Goal: Task Accomplishment & Management: Complete application form

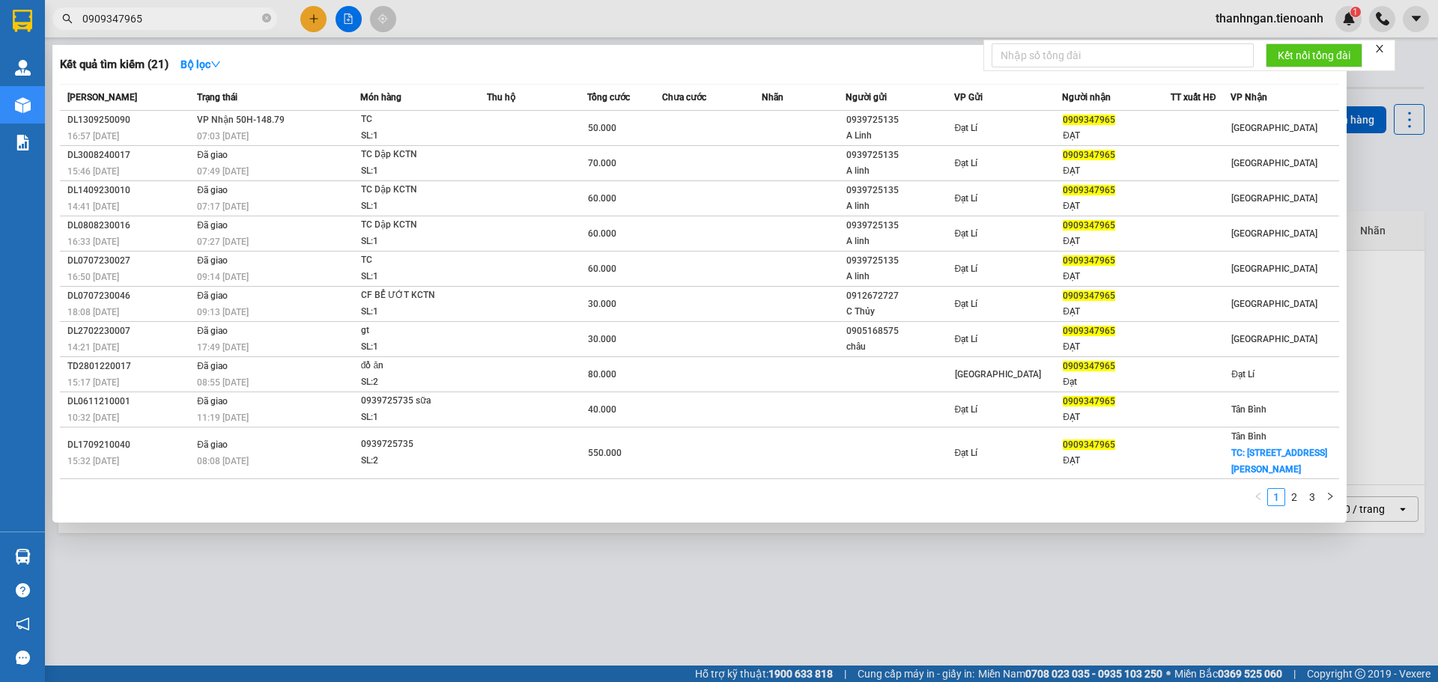
click at [308, 22] on div at bounding box center [719, 341] width 1438 height 682
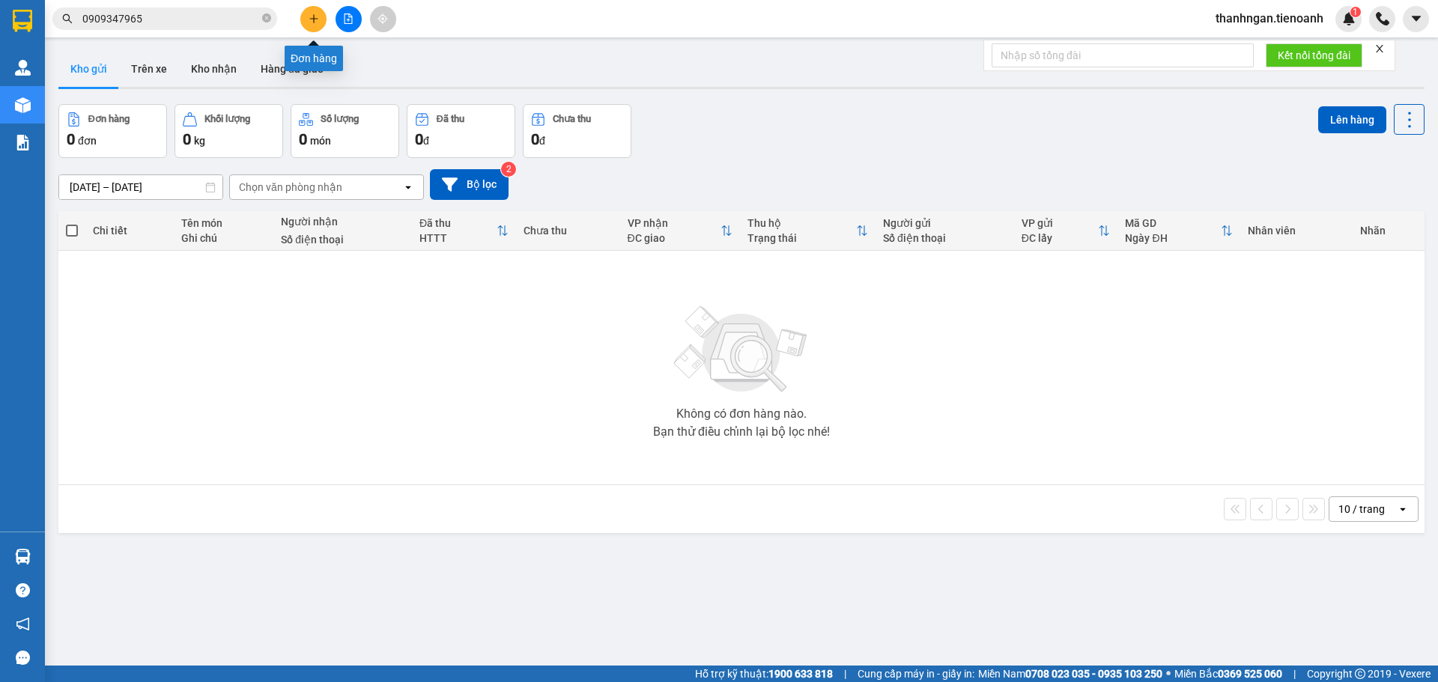
click at [310, 16] on icon "plus" at bounding box center [313, 18] width 10 height 10
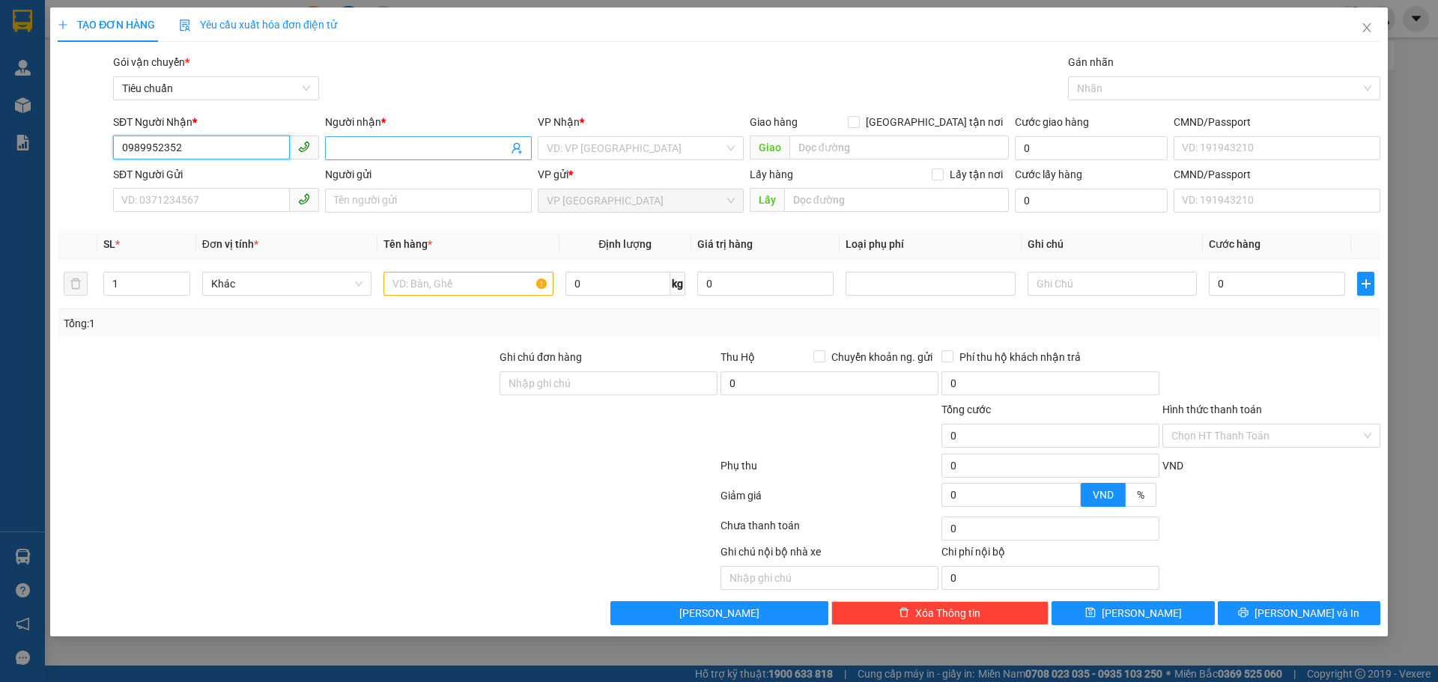
type input "0989952352"
click at [417, 146] on input "Người nhận *" at bounding box center [420, 148] width 173 height 16
click at [222, 148] on input "0989952352" at bounding box center [201, 148] width 177 height 24
click at [147, 176] on div "0989952352 - A HƯNG" at bounding box center [216, 178] width 188 height 16
type input "A HƯNG"
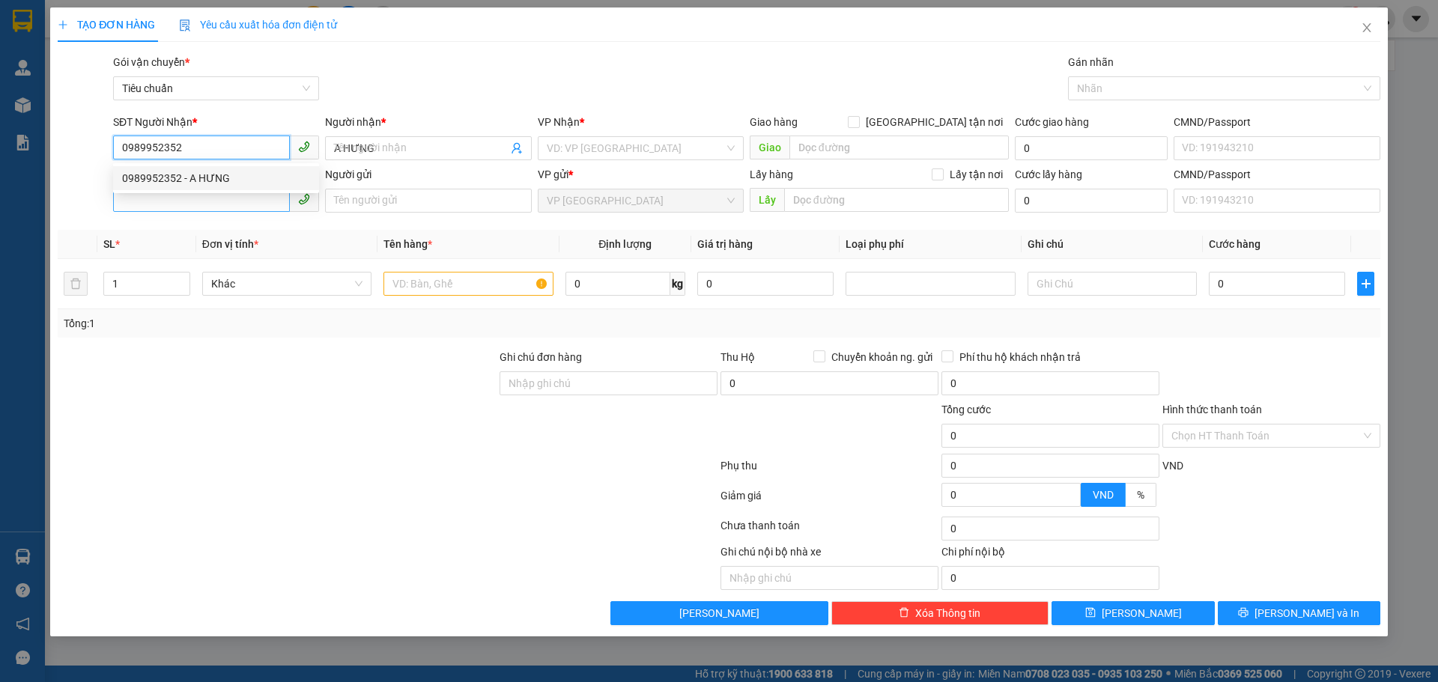
type input "40.000"
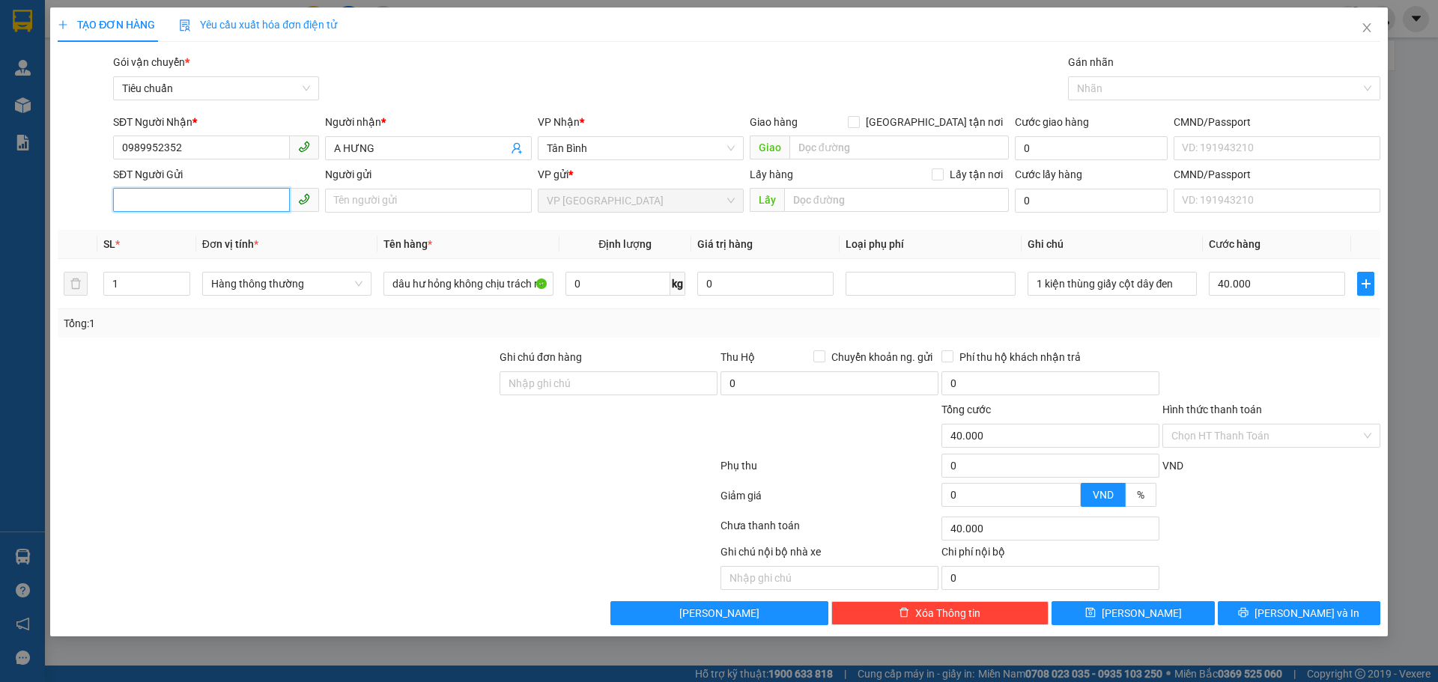
click at [170, 200] on input "SĐT Người Gửi" at bounding box center [201, 200] width 177 height 24
click at [169, 225] on div "0938256266 - Xuân" at bounding box center [216, 230] width 188 height 16
type input "0938256266"
type input "Xuân"
click at [620, 285] on input "0" at bounding box center [617, 284] width 105 height 24
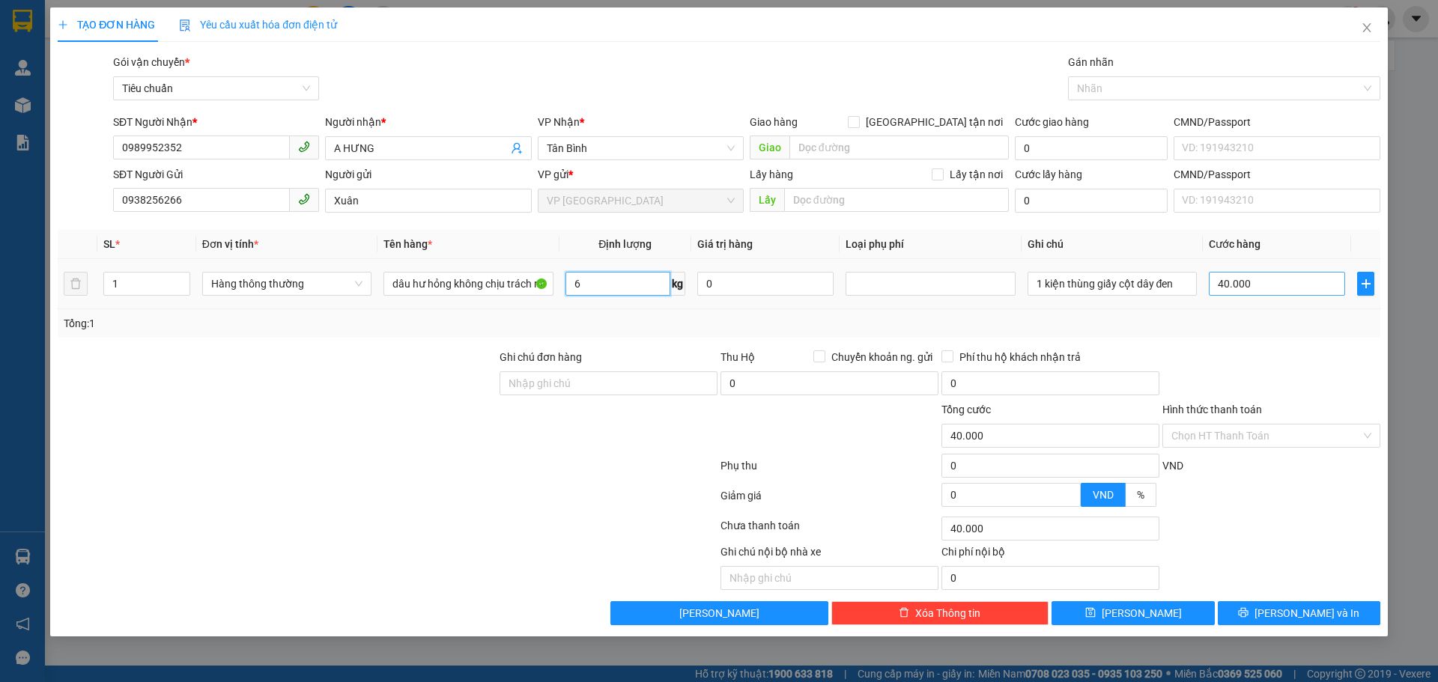
type input "6"
click at [1267, 282] on input "40.000" at bounding box center [1276, 284] width 136 height 24
click at [1255, 344] on div "Transit Pickup Surcharge Ids Transit Deliver Surcharge Ids Transit Deliver Surc…" at bounding box center [719, 339] width 1322 height 571
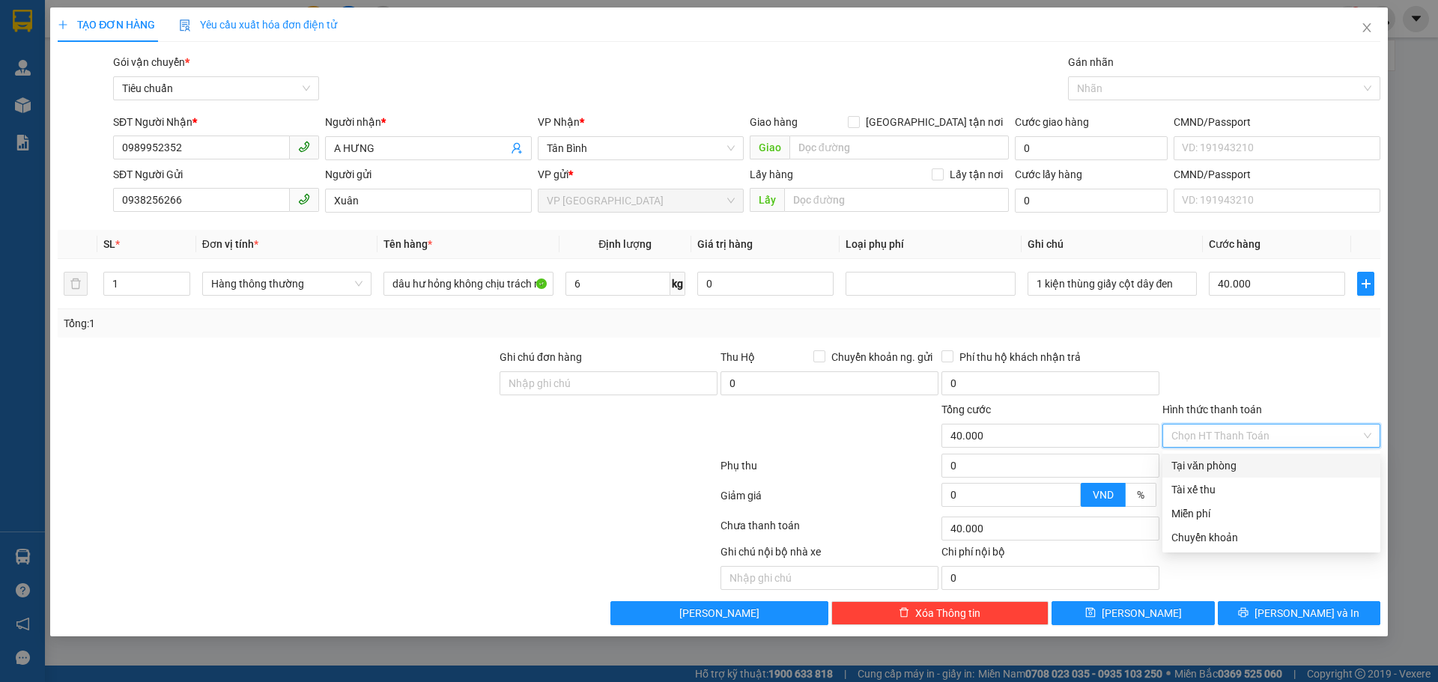
click at [1250, 434] on input "Hình thức thanh toán" at bounding box center [1265, 436] width 189 height 22
click at [1228, 463] on div "Tại văn phòng" at bounding box center [1271, 465] width 200 height 16
type input "0"
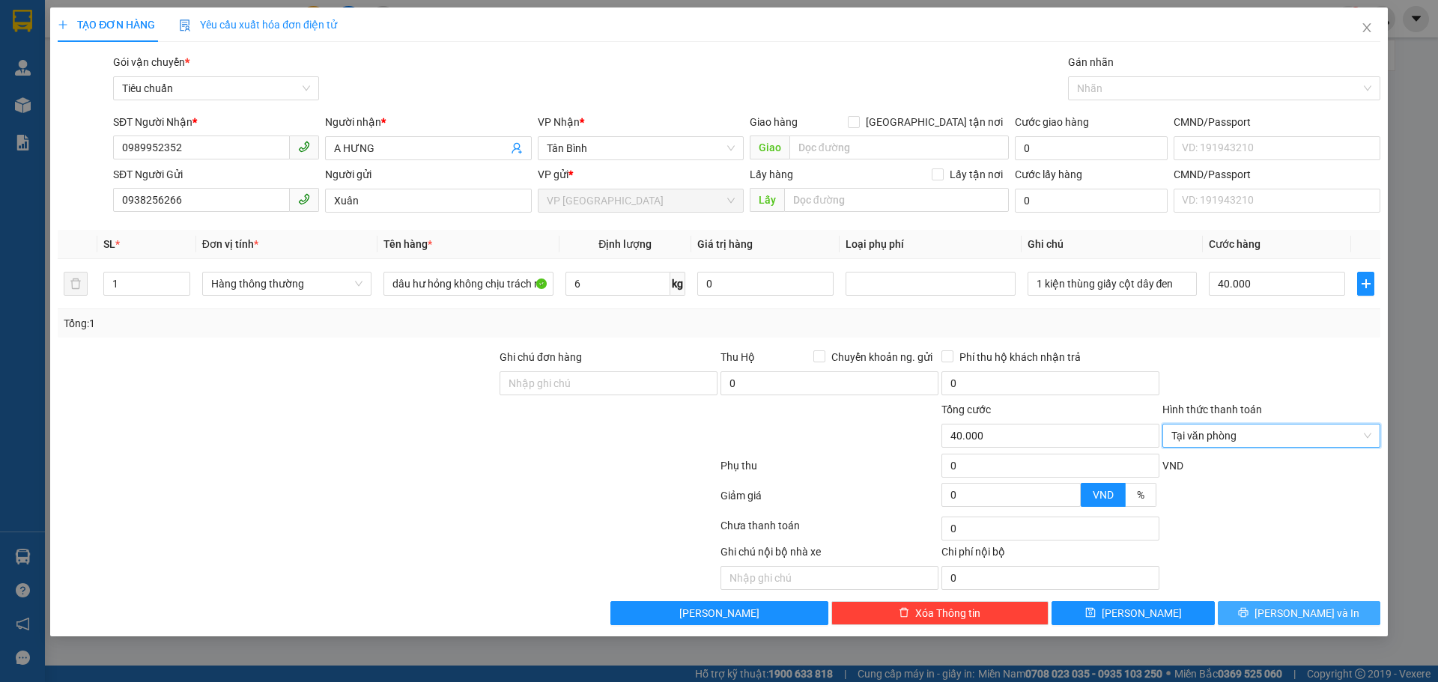
click at [1248, 616] on icon "printer" at bounding box center [1243, 613] width 10 height 10
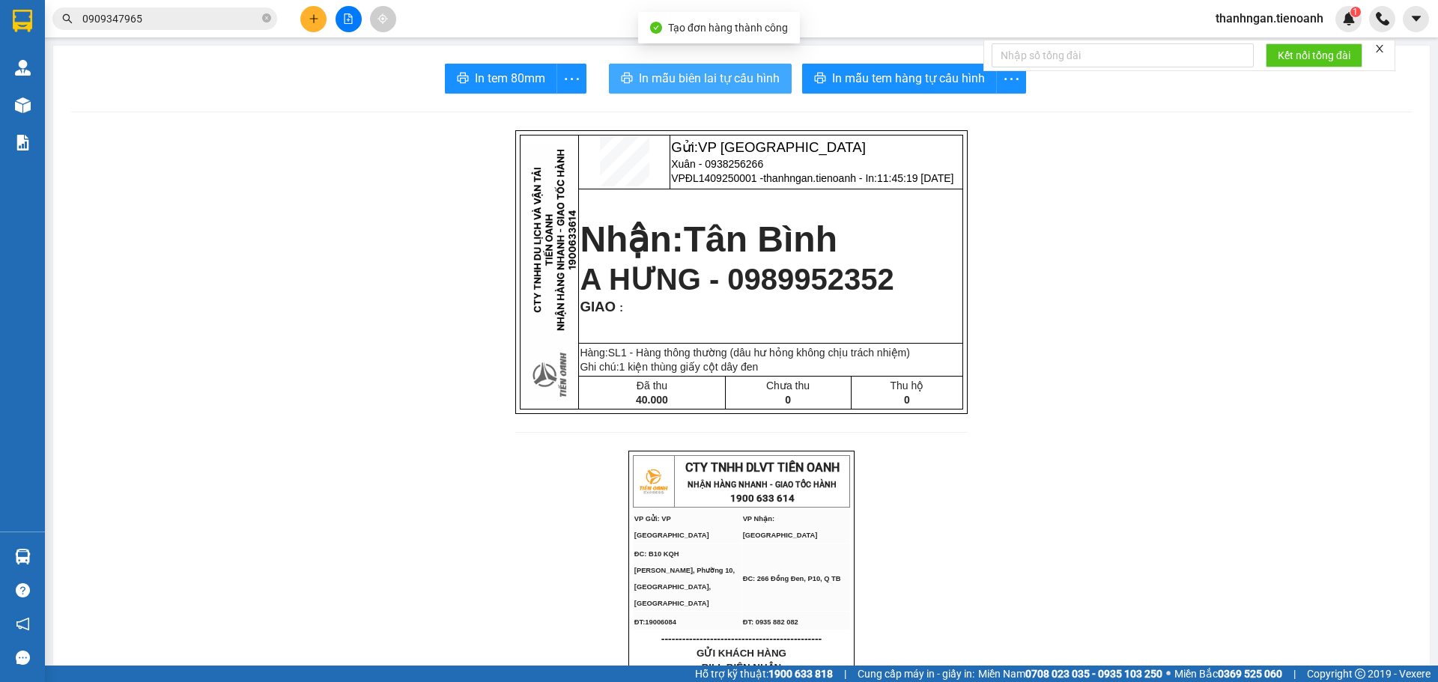
click at [752, 85] on span "In mẫu biên lai tự cấu hình" at bounding box center [709, 78] width 141 height 19
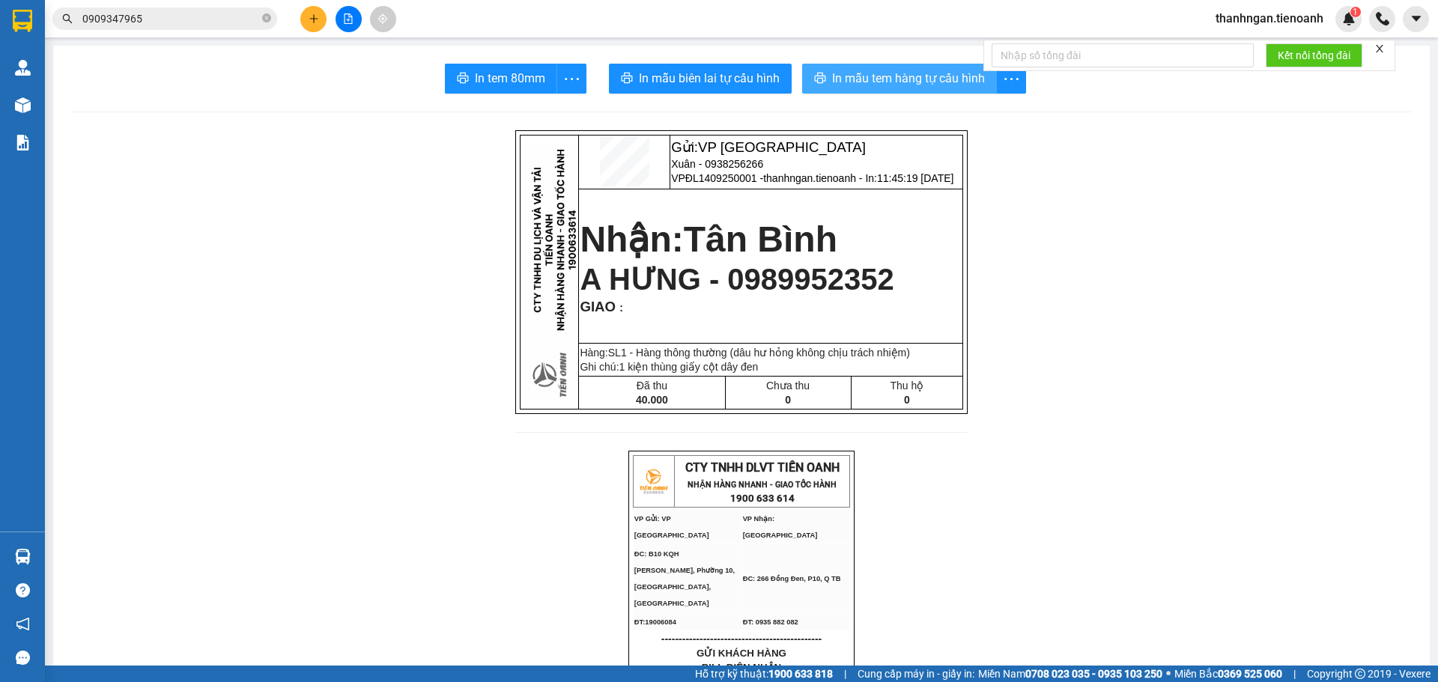
click at [861, 81] on span "In mẫu tem hàng tự cấu hình" at bounding box center [908, 78] width 153 height 19
